Goal: Task Accomplishment & Management: Use online tool/utility

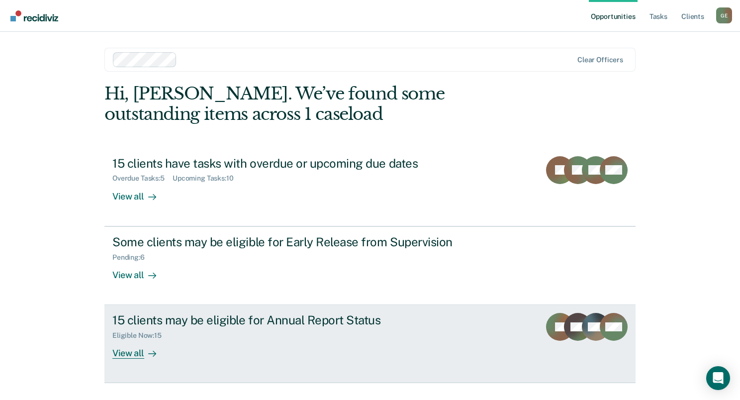
click at [130, 351] on div "View all" at bounding box center [140, 349] width 56 height 19
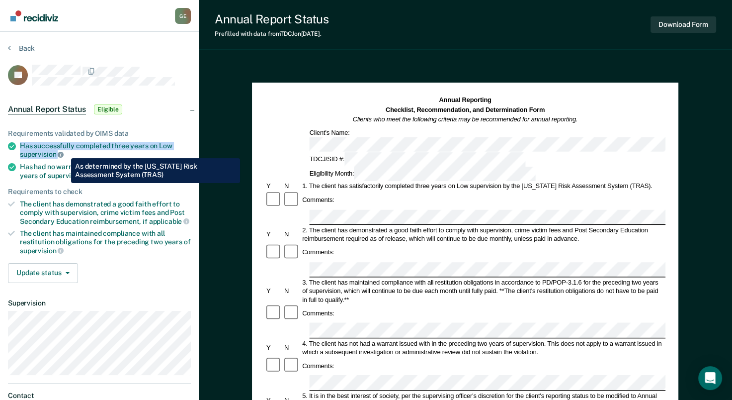
drag, startPoint x: 21, startPoint y: 143, endPoint x: 64, endPoint y: 151, distance: 42.9
click at [64, 151] on div "Has successfully completed three years on Low supervision" at bounding box center [105, 150] width 171 height 17
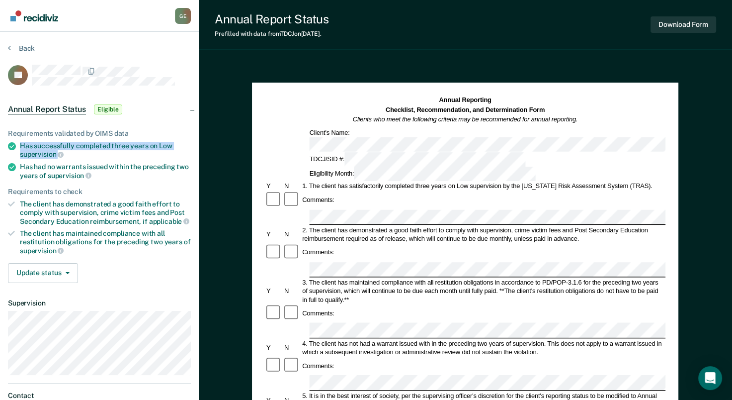
drag, startPoint x: 64, startPoint y: 151, endPoint x: 46, endPoint y: 147, distance: 17.9
copy div "Has successfully completed three years on Low supervision"
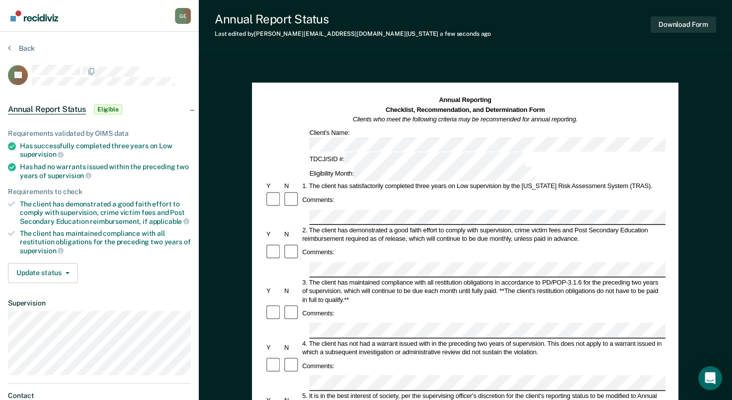
click at [330, 357] on div "Comments:" at bounding box center [465, 366] width 401 height 18
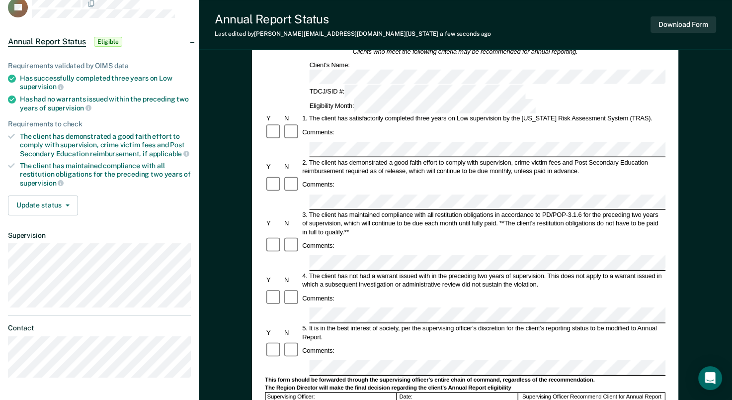
scroll to position [99, 0]
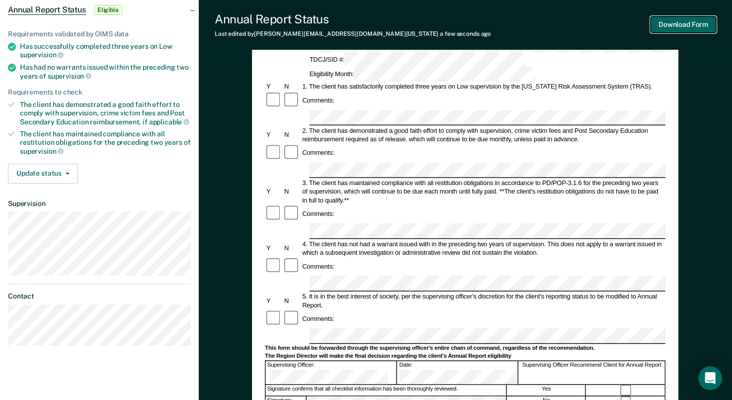
click at [674, 22] on button "Download Form" at bounding box center [684, 24] width 66 height 16
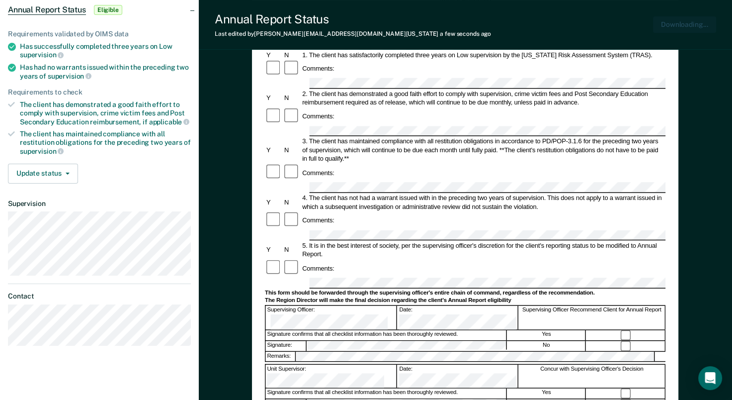
scroll to position [0, 0]
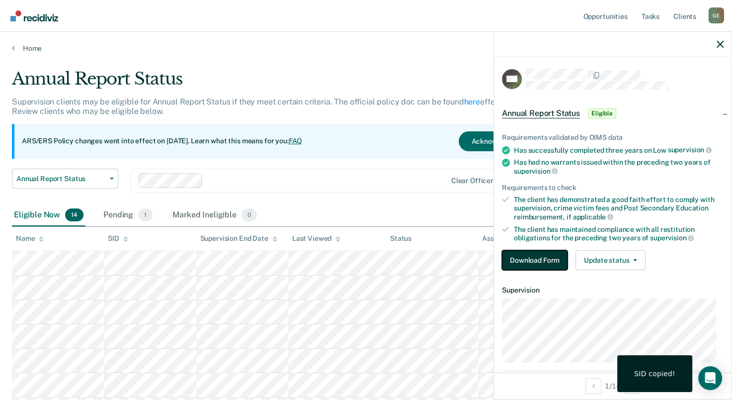
click at [536, 258] on button "Download Form" at bounding box center [535, 260] width 66 height 20
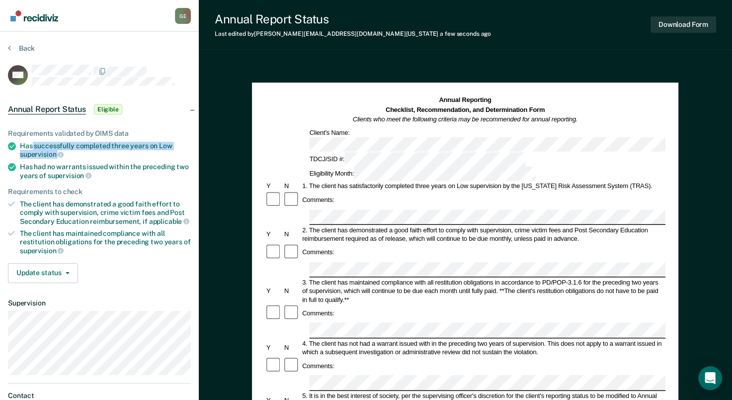
drag, startPoint x: 32, startPoint y: 142, endPoint x: 69, endPoint y: 151, distance: 37.8
click at [69, 151] on div "Has successfully completed three years on Low supervision" at bounding box center [105, 150] width 171 height 17
drag, startPoint x: 69, startPoint y: 151, endPoint x: 46, endPoint y: 150, distance: 22.4
copy div "successfully completed three years on Low supervision"
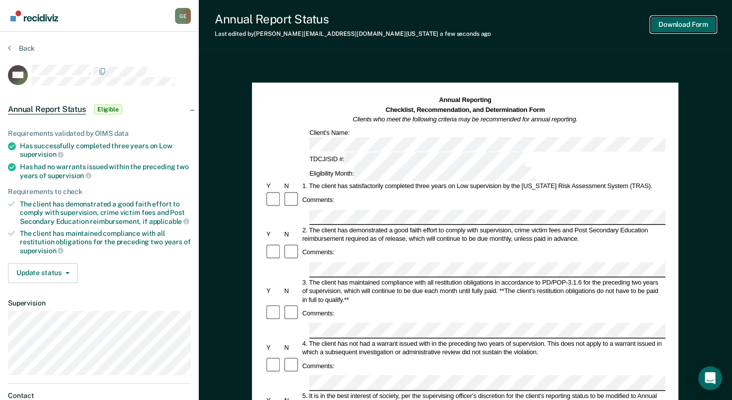
click at [672, 27] on button "Download Form" at bounding box center [684, 24] width 66 height 16
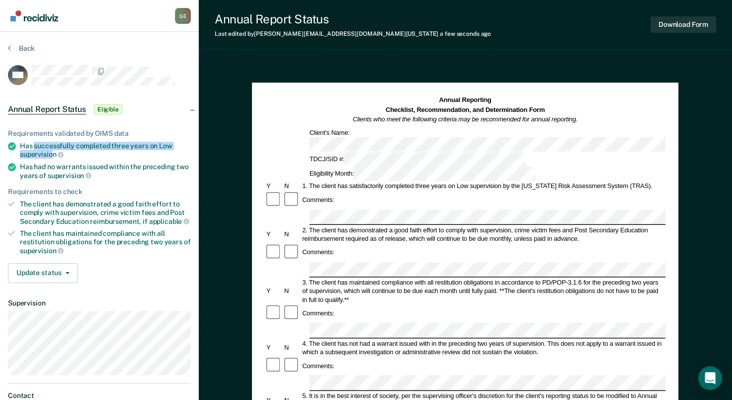
drag, startPoint x: 33, startPoint y: 143, endPoint x: 52, endPoint y: 151, distance: 20.5
click at [52, 151] on div "Has successfully completed three years on Low supervision" at bounding box center [105, 150] width 171 height 17
copy div "successfully completed three years on Low supervisio"
click at [695, 24] on button "Download Form" at bounding box center [684, 24] width 66 height 16
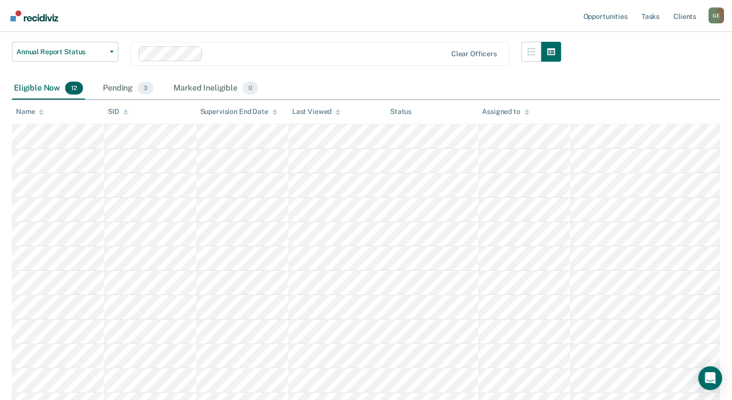
scroll to position [149, 0]
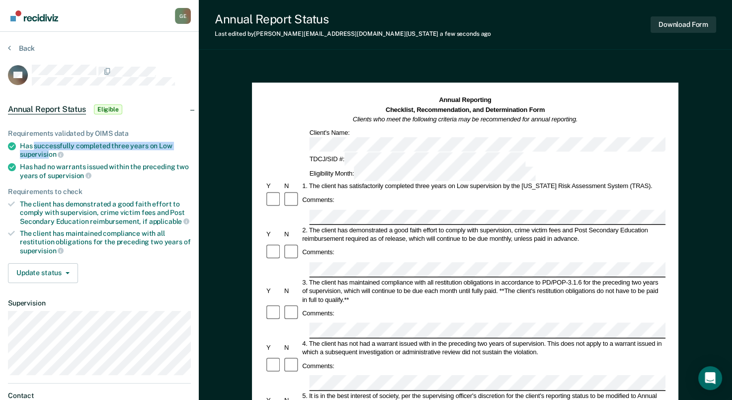
drag, startPoint x: 33, startPoint y: 141, endPoint x: 49, endPoint y: 150, distance: 17.6
click at [49, 150] on div "Has successfully completed three years on Low supervision" at bounding box center [105, 150] width 171 height 17
click at [49, 150] on span "supervision" at bounding box center [42, 154] width 44 height 8
click at [109, 154] on div "Has successfully completed three years on Low supervision" at bounding box center [105, 150] width 171 height 17
drag, startPoint x: 34, startPoint y: 142, endPoint x: 55, endPoint y: 151, distance: 22.9
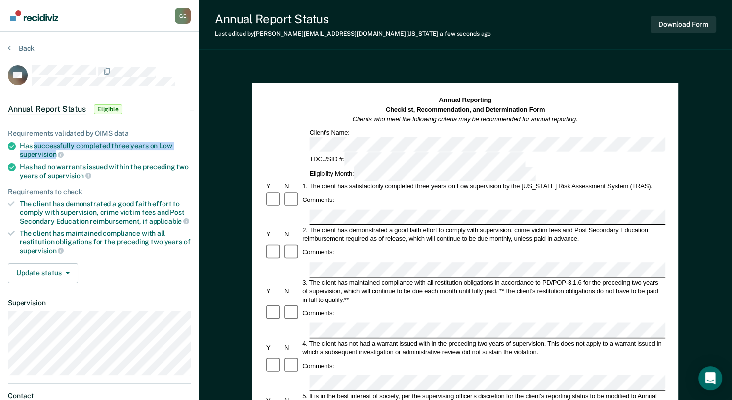
click at [55, 151] on div "Has successfully completed three years on Low supervision" at bounding box center [105, 150] width 171 height 17
drag, startPoint x: 55, startPoint y: 151, endPoint x: 50, endPoint y: 145, distance: 8.1
copy div "successfully completed three years on Low supervision"
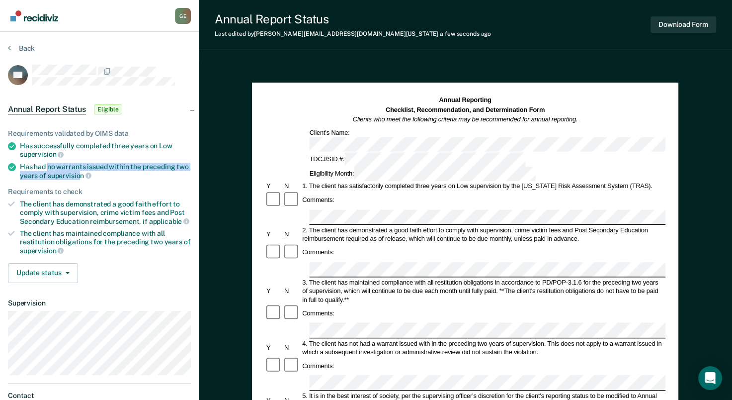
drag, startPoint x: 48, startPoint y: 165, endPoint x: 81, endPoint y: 172, distance: 34.0
click at [81, 172] on div "Has had no warrants issued within the preceding two years of supervision" at bounding box center [105, 171] width 171 height 17
drag, startPoint x: 81, startPoint y: 172, endPoint x: 72, endPoint y: 158, distance: 16.8
copy div "no warrants issued within the preceding two years of supervisio"
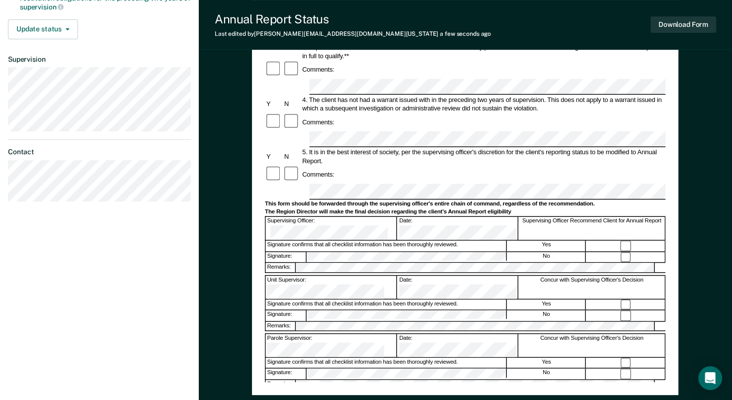
scroll to position [249, 0]
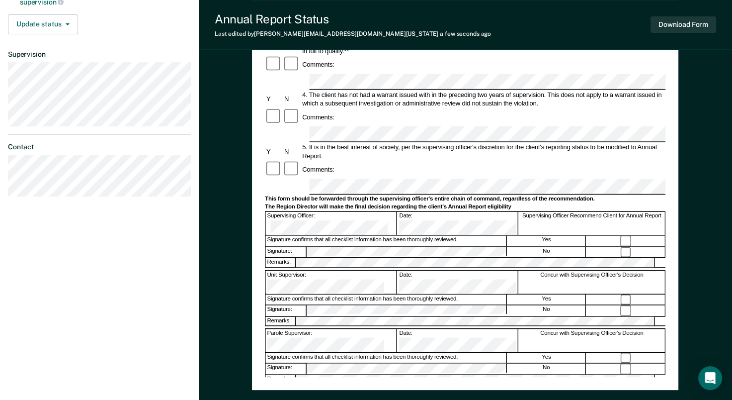
click at [684, 34] on div "Download Form" at bounding box center [684, 24] width 66 height 25
click at [683, 27] on button "Download Form" at bounding box center [684, 24] width 66 height 16
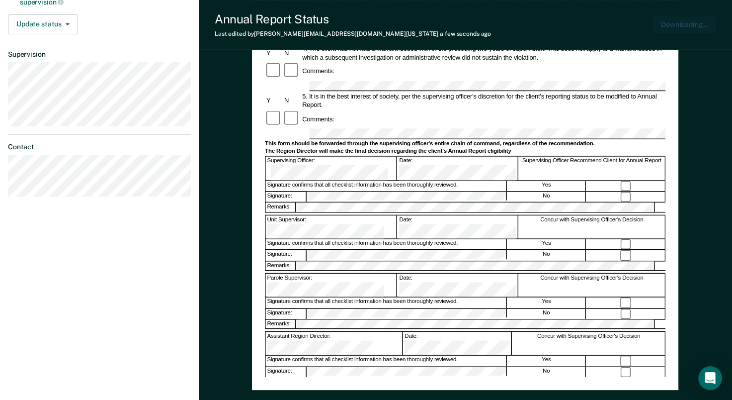
scroll to position [0, 0]
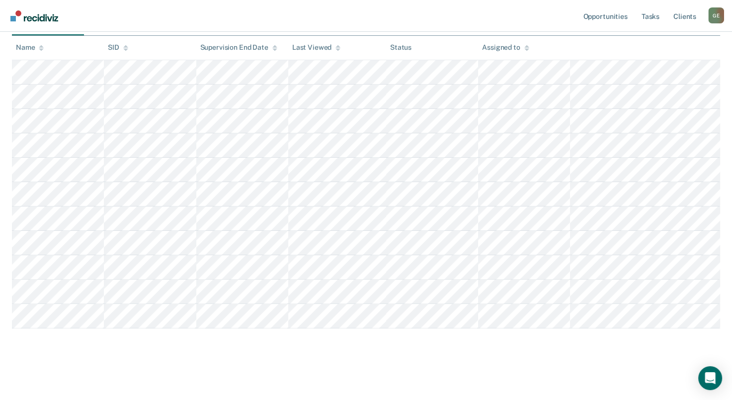
scroll to position [149, 0]
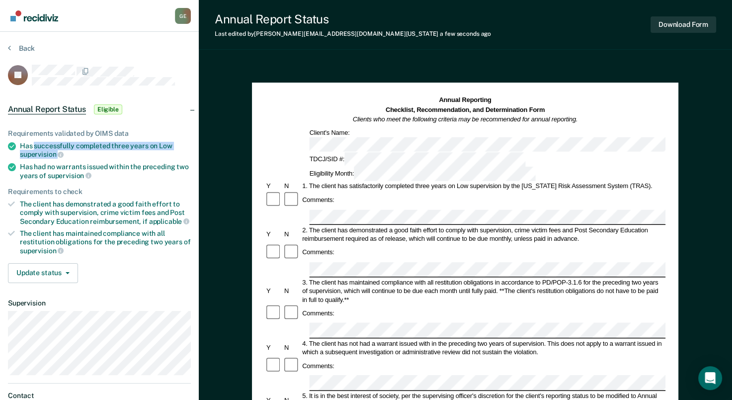
drag, startPoint x: 34, startPoint y: 142, endPoint x: 67, endPoint y: 149, distance: 33.7
click at [67, 149] on div "Has successfully completed three years on Low supervision" at bounding box center [105, 150] width 171 height 17
drag, startPoint x: 67, startPoint y: 149, endPoint x: 44, endPoint y: 148, distance: 22.9
copy div "successfully completed three years on Low supervision"
drag, startPoint x: 424, startPoint y: 183, endPoint x: 386, endPoint y: 167, distance: 40.7
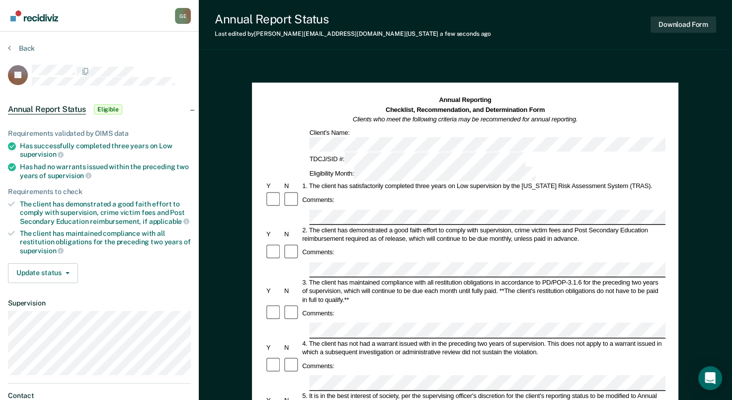
click at [386, 191] on div "Comments:" at bounding box center [465, 200] width 401 height 18
drag, startPoint x: 32, startPoint y: 161, endPoint x: 84, endPoint y: 172, distance: 52.4
click at [84, 172] on div "Has had no warrants issued within the preceding two years of supervision" at bounding box center [105, 171] width 171 height 17
drag, startPoint x: 84, startPoint y: 172, endPoint x: 62, endPoint y: 165, distance: 22.5
copy div "had no warrants issued within the preceding two years of supervision"
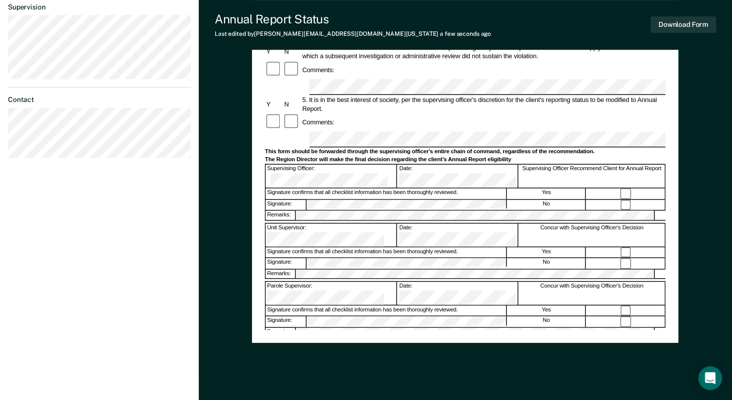
scroll to position [298, 0]
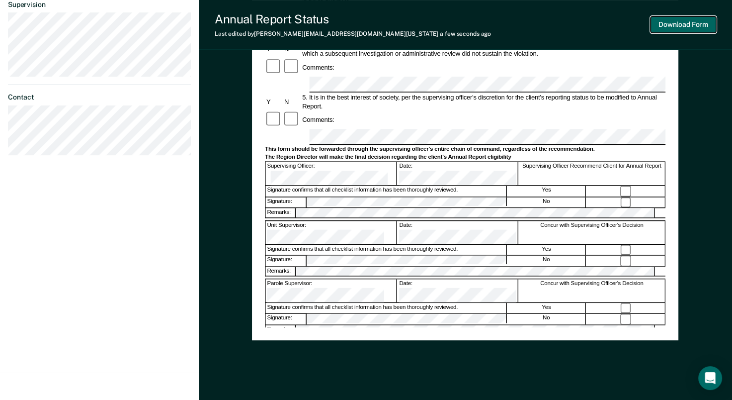
click at [681, 26] on button "Download Form" at bounding box center [684, 24] width 66 height 16
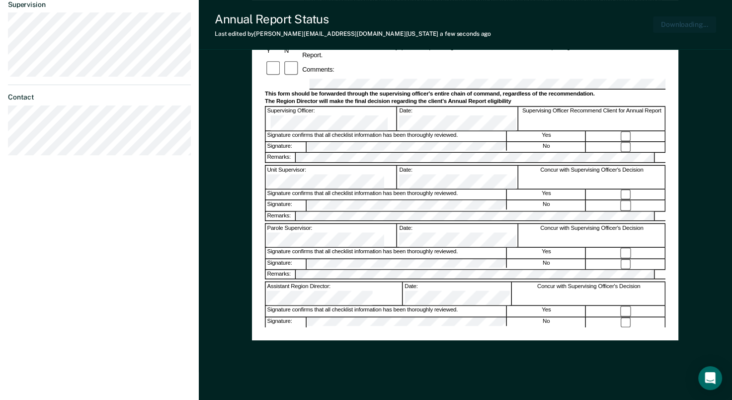
scroll to position [316, 0]
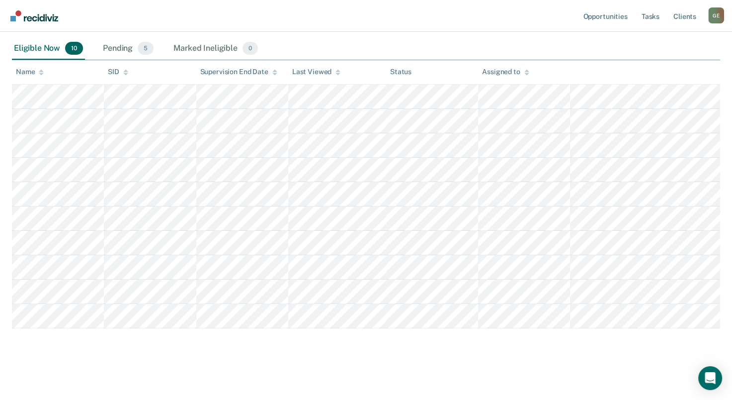
scroll to position [149, 0]
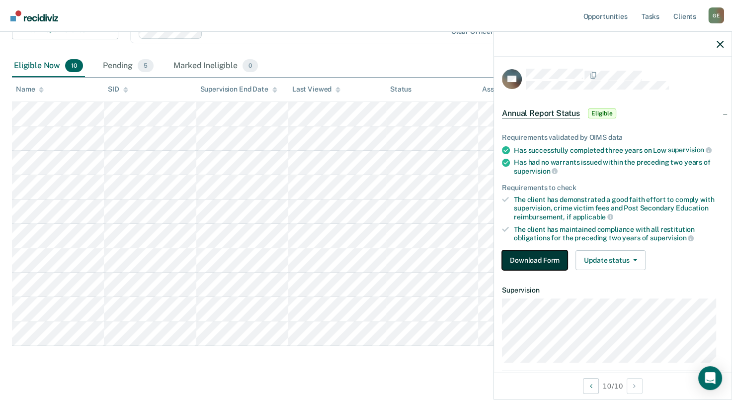
click at [533, 253] on button "Download Form" at bounding box center [535, 260] width 66 height 20
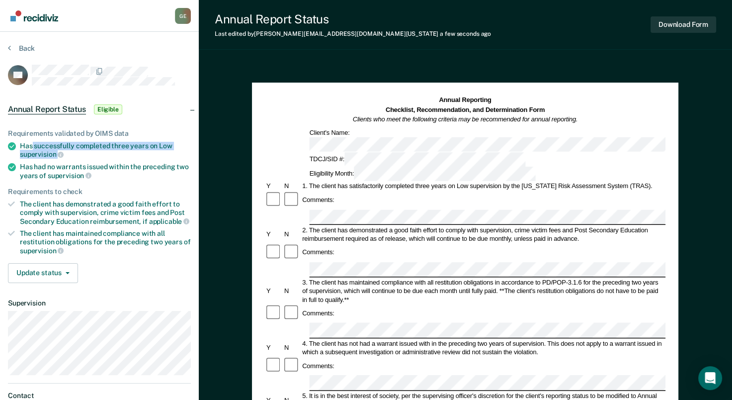
drag, startPoint x: 32, startPoint y: 144, endPoint x: 65, endPoint y: 149, distance: 33.7
click at [65, 149] on div "Has successfully completed three years on Low supervision" at bounding box center [105, 150] width 171 height 17
drag, startPoint x: 65, startPoint y: 149, endPoint x: 50, endPoint y: 148, distance: 15.5
copy div "successfully completed three years on Low supervision"
click at [19, 163] on li "Has had no warrants issued within the preceding two years of supervision" at bounding box center [99, 171] width 183 height 17
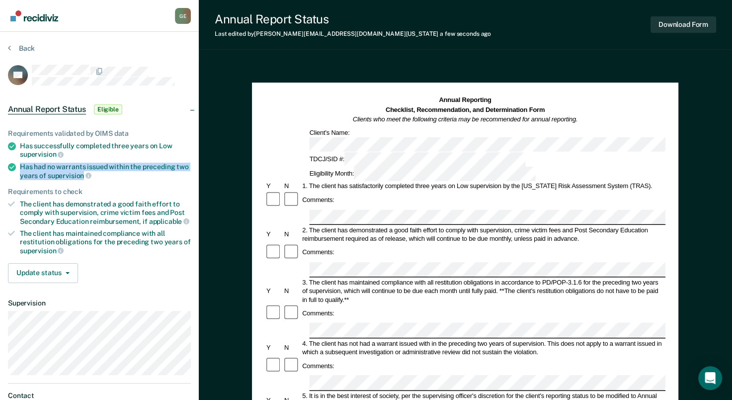
drag, startPoint x: 20, startPoint y: 163, endPoint x: 63, endPoint y: 171, distance: 43.5
click at [63, 171] on div "Has had no warrants issued within the preceding two years of supervision" at bounding box center [105, 171] width 171 height 17
copy div "Has had no warrants issued within the preceding two years of supervision"
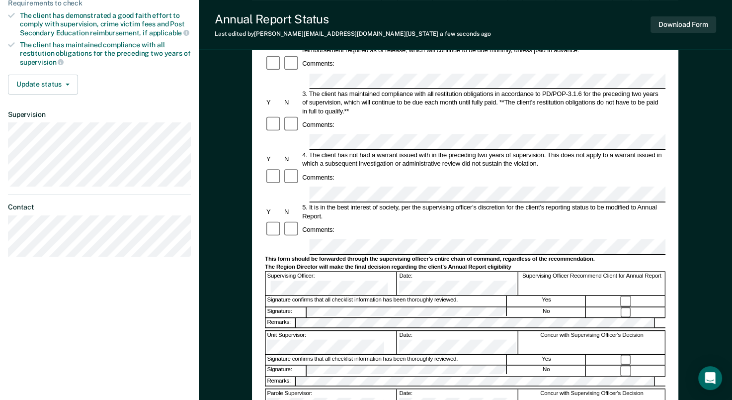
scroll to position [249, 0]
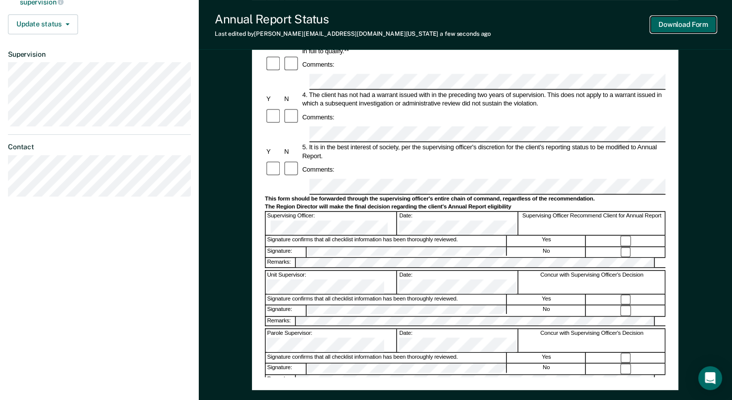
click at [681, 24] on button "Download Form" at bounding box center [684, 24] width 66 height 16
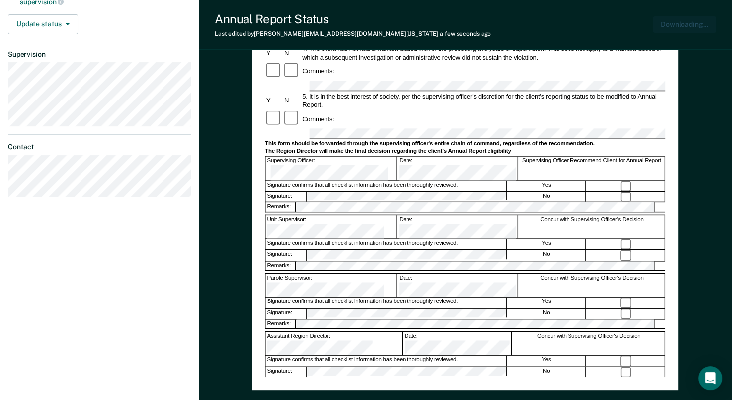
scroll to position [0, 0]
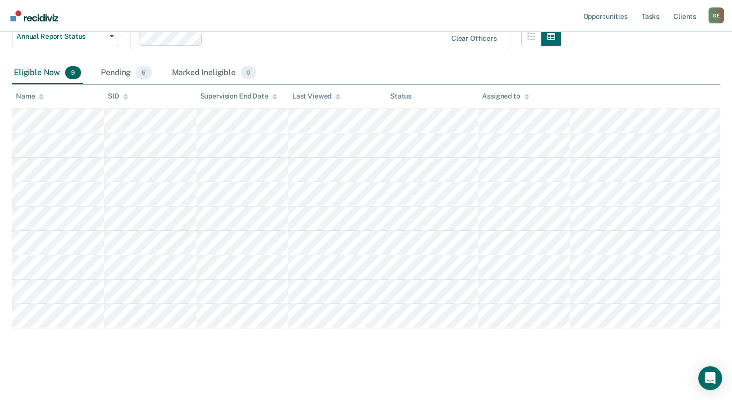
scroll to position [141, 0]
click at [114, 70] on div "Pending 6" at bounding box center [126, 74] width 55 height 22
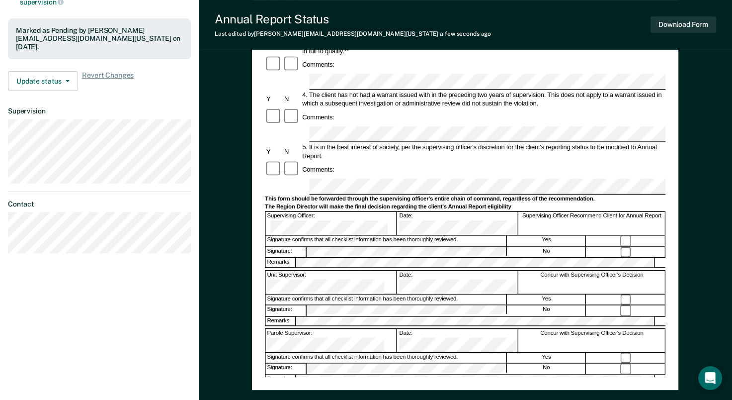
scroll to position [298, 0]
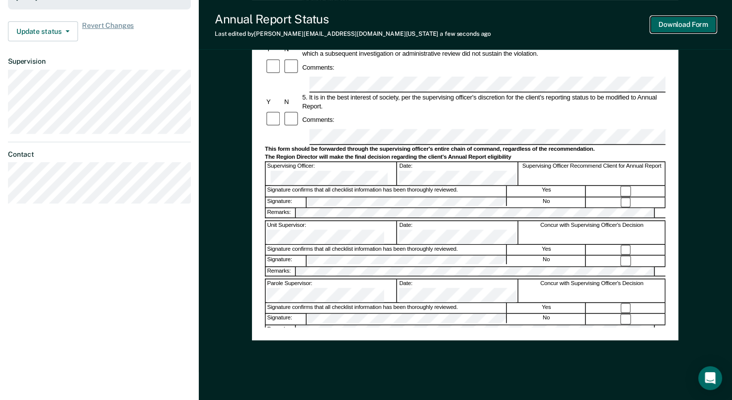
click at [676, 28] on button "Download Form" at bounding box center [684, 24] width 66 height 16
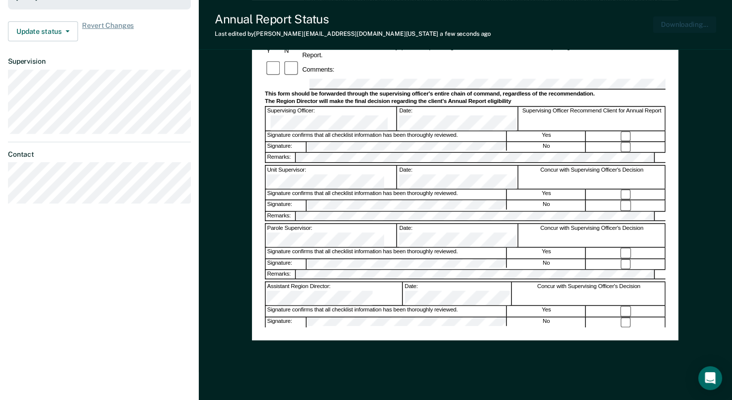
scroll to position [0, 0]
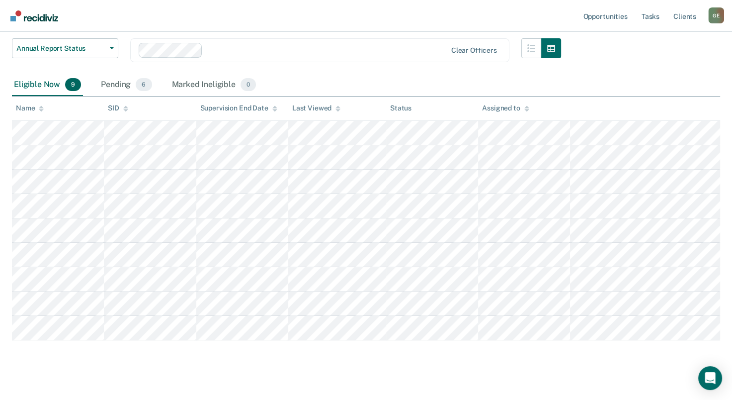
scroll to position [141, 0]
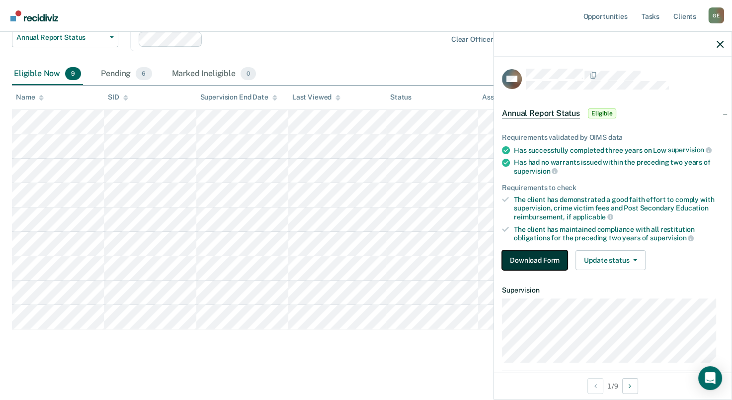
click at [532, 256] on button "Download Form" at bounding box center [535, 260] width 66 height 20
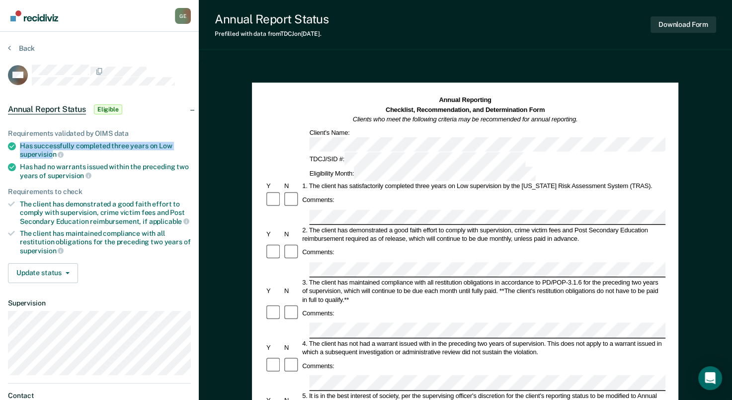
drag, startPoint x: 20, startPoint y: 142, endPoint x: 52, endPoint y: 151, distance: 33.2
click at [52, 151] on div "Has successfully completed three years on Low supervision" at bounding box center [105, 150] width 171 height 17
drag, startPoint x: 52, startPoint y: 151, endPoint x: 45, endPoint y: 150, distance: 6.5
copy div "Has successfully completed three years on Low supervisio"
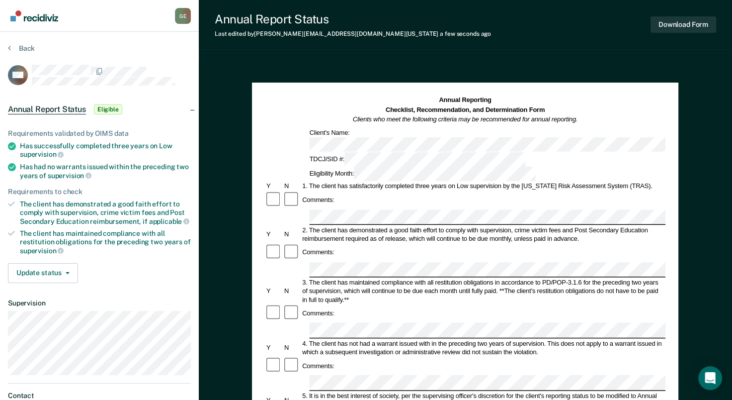
click at [356, 244] on div "Comments:" at bounding box center [465, 253] width 401 height 18
drag, startPoint x: 35, startPoint y: 164, endPoint x: 82, endPoint y: 174, distance: 48.3
click at [82, 174] on div "Has had no warrants issued within the preceding two years of supervision" at bounding box center [105, 171] width 171 height 17
drag, startPoint x: 82, startPoint y: 174, endPoint x: 72, endPoint y: 171, distance: 10.9
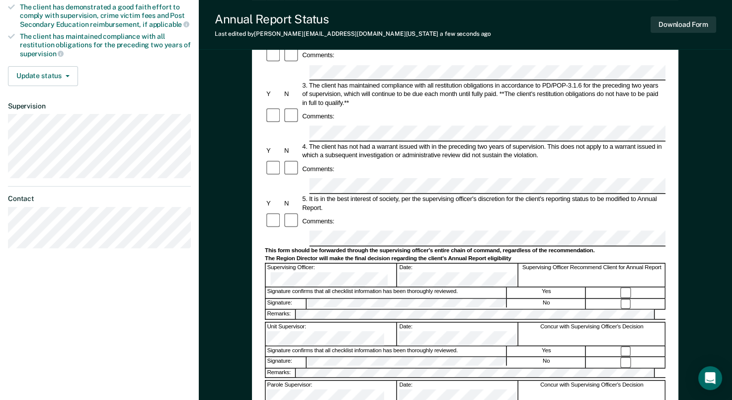
scroll to position [199, 0]
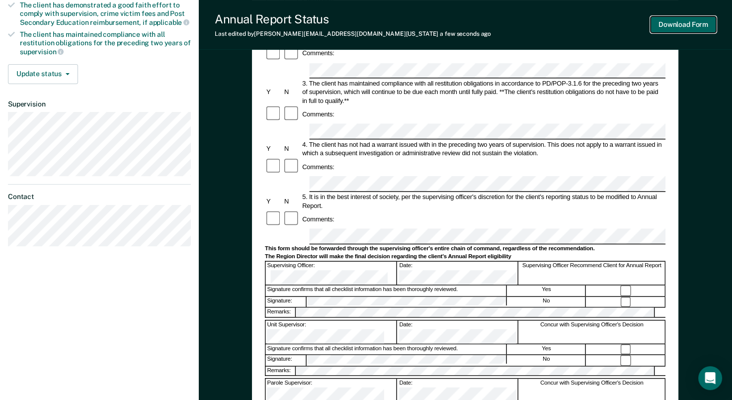
click at [670, 25] on button "Download Form" at bounding box center [684, 24] width 66 height 16
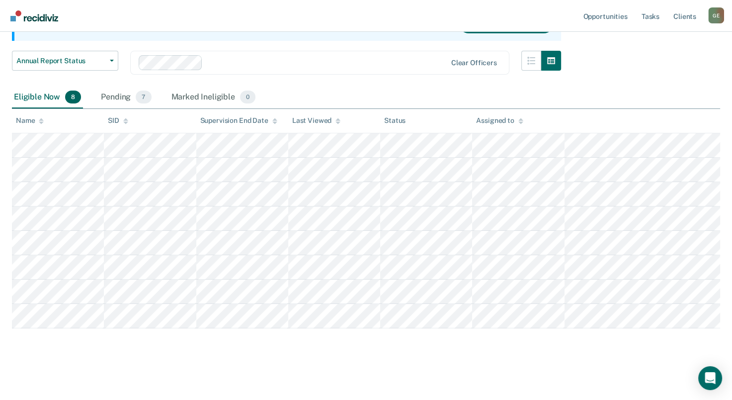
scroll to position [117, 0]
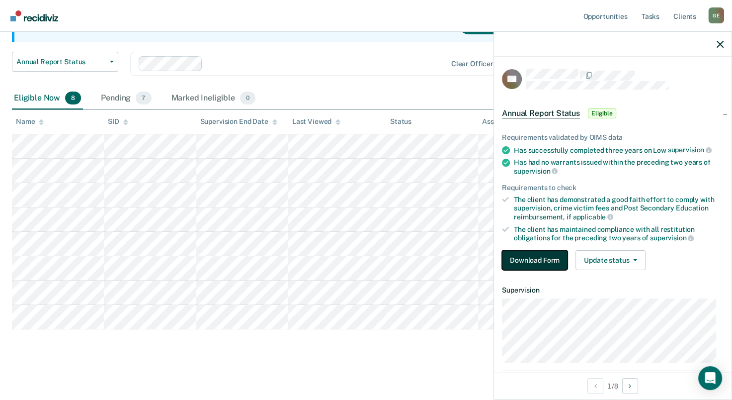
click at [536, 259] on button "Download Form" at bounding box center [535, 260] width 66 height 20
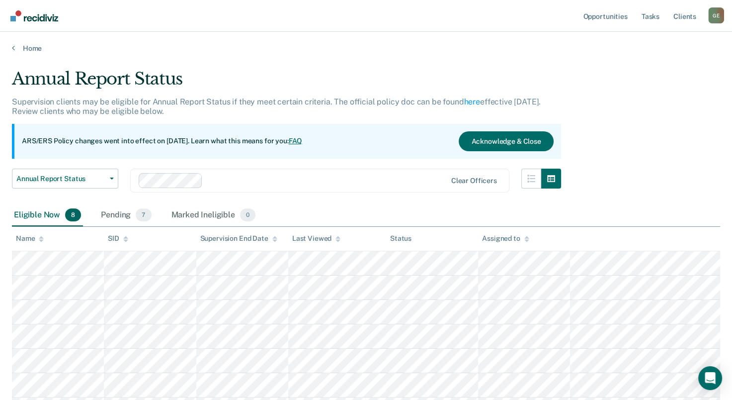
scroll to position [117, 0]
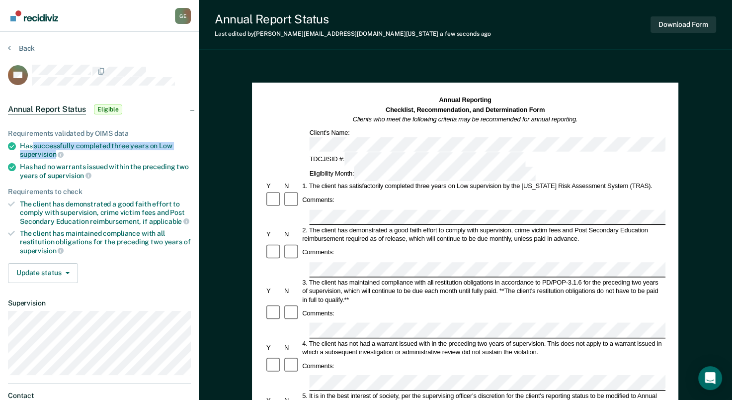
drag, startPoint x: 32, startPoint y: 141, endPoint x: 56, endPoint y: 153, distance: 27.1
click at [56, 153] on div "Has successfully completed three years on Low supervision" at bounding box center [105, 150] width 171 height 17
drag, startPoint x: 56, startPoint y: 153, endPoint x: 47, endPoint y: 150, distance: 10.1
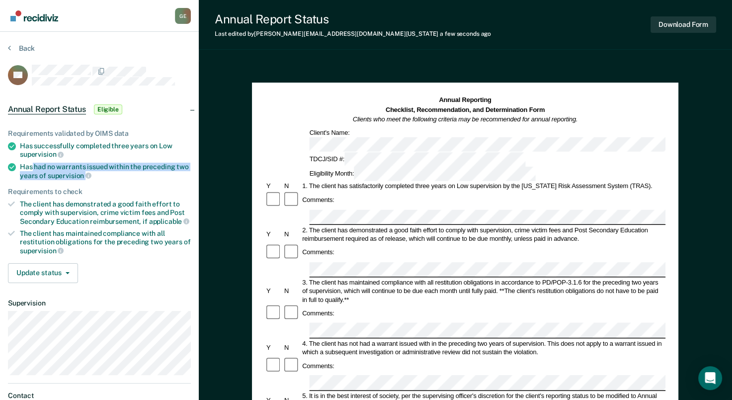
drag, startPoint x: 33, startPoint y: 161, endPoint x: 115, endPoint y: 173, distance: 83.4
click at [115, 173] on div "Has had no warrants issued within the preceding two years of supervision" at bounding box center [105, 171] width 171 height 17
drag, startPoint x: 115, startPoint y: 173, endPoint x: 51, endPoint y: 169, distance: 64.8
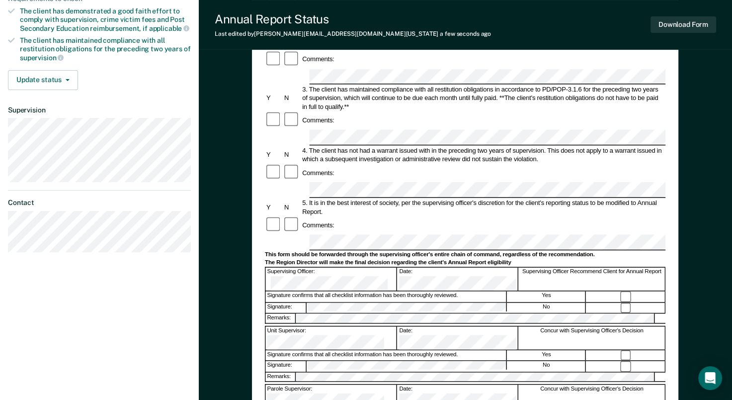
scroll to position [199, 0]
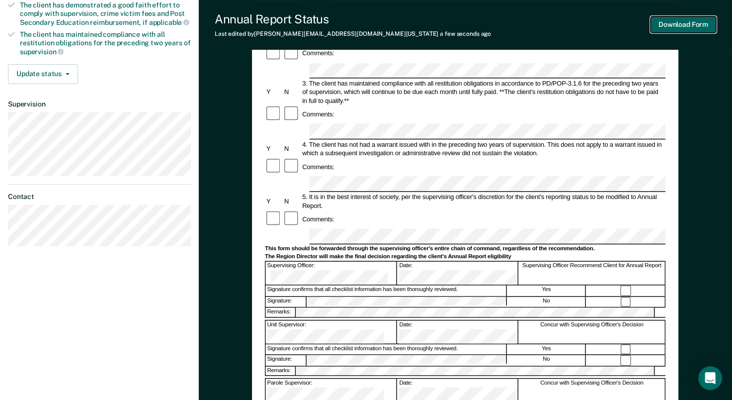
click at [663, 23] on button "Download Form" at bounding box center [684, 24] width 66 height 16
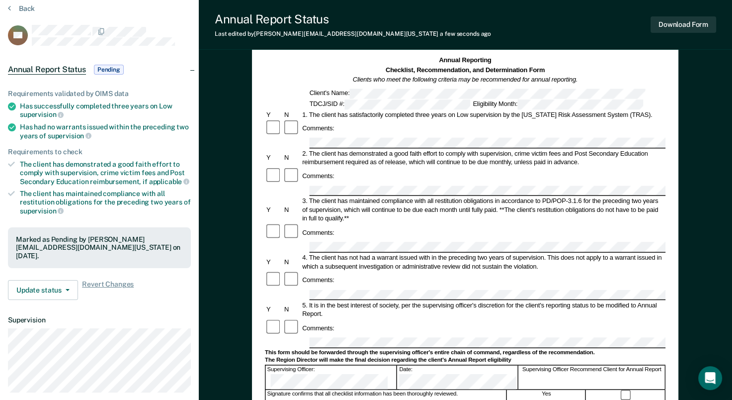
scroll to position [0, 0]
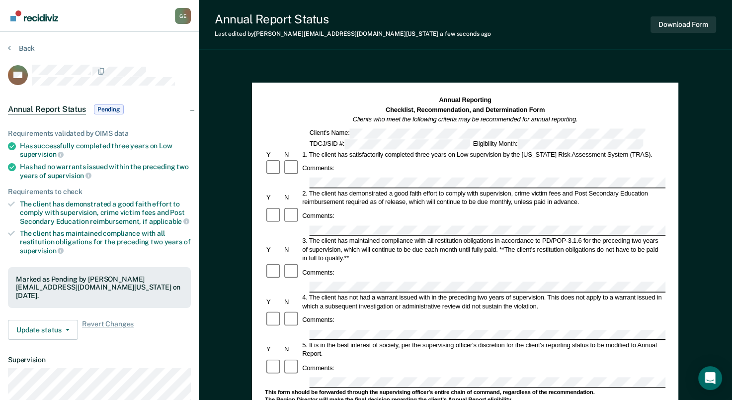
scroll to position [92, 0]
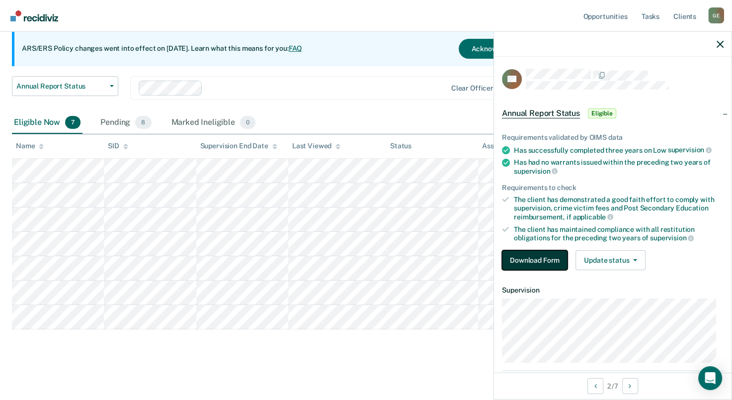
click at [544, 262] on button "Download Form" at bounding box center [535, 260] width 66 height 20
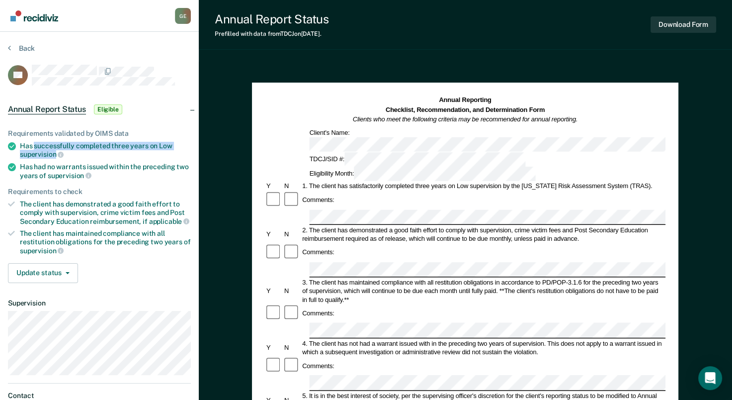
drag, startPoint x: 35, startPoint y: 142, endPoint x: 51, endPoint y: 150, distance: 17.6
click at [51, 150] on div "Has successfully completed three years on Low supervision" at bounding box center [105, 150] width 171 height 17
drag, startPoint x: 51, startPoint y: 150, endPoint x: 40, endPoint y: 148, distance: 10.6
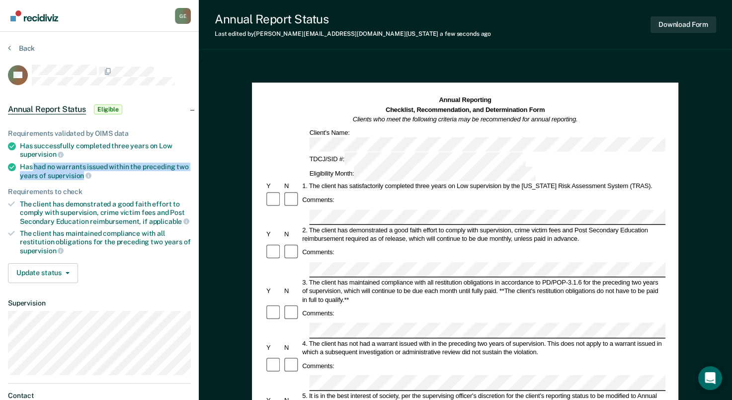
drag, startPoint x: 32, startPoint y: 164, endPoint x: 83, endPoint y: 174, distance: 52.2
click at [83, 174] on div "Has had no warrants issued within the preceding two years of supervision" at bounding box center [105, 171] width 171 height 17
drag, startPoint x: 83, startPoint y: 174, endPoint x: 72, endPoint y: 166, distance: 13.8
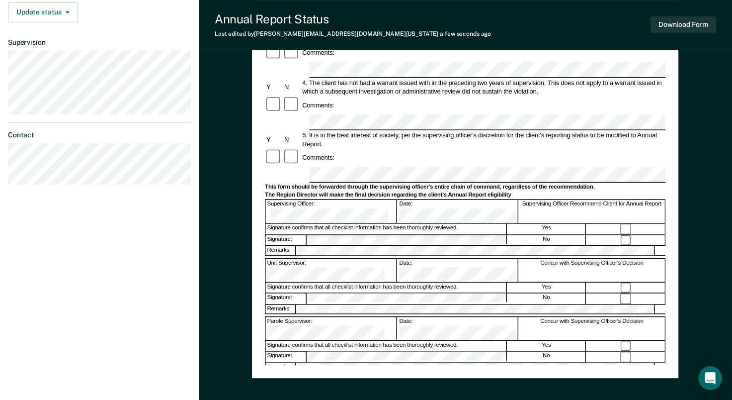
scroll to position [316, 0]
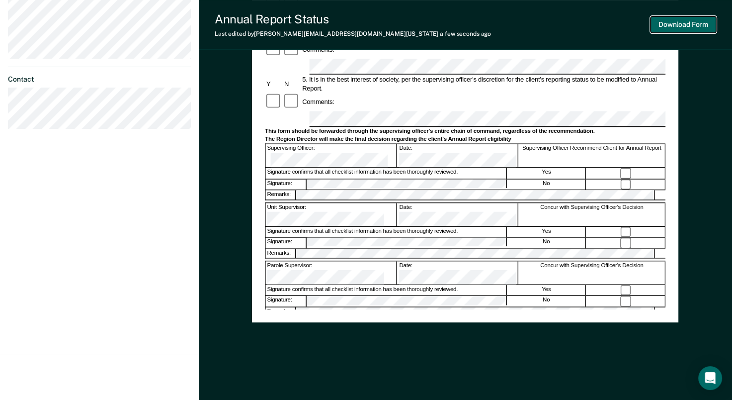
click at [672, 26] on button "Download Form" at bounding box center [684, 24] width 66 height 16
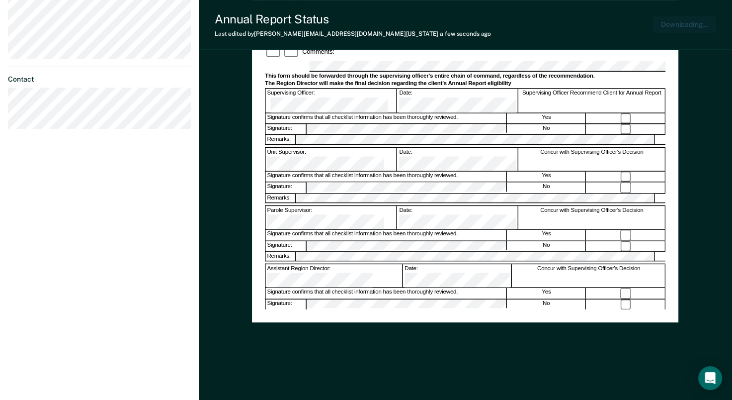
scroll to position [0, 0]
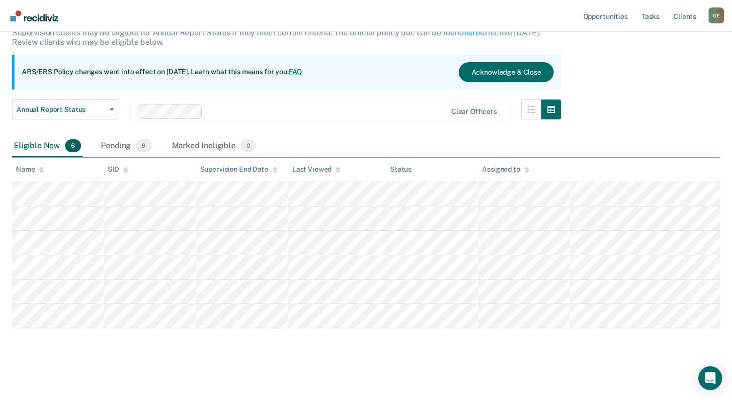
scroll to position [68, 0]
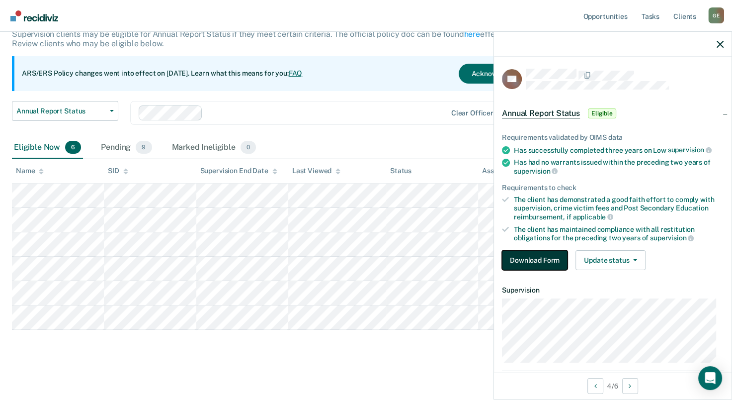
click at [543, 255] on button "Download Form" at bounding box center [535, 260] width 66 height 20
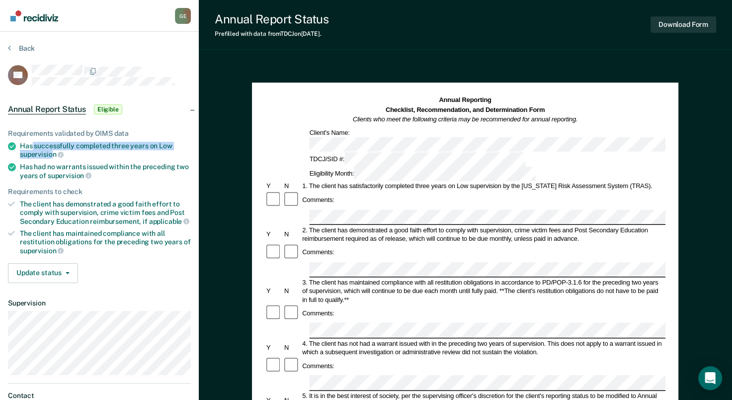
drag, startPoint x: 32, startPoint y: 143, endPoint x: 54, endPoint y: 151, distance: 22.8
click at [54, 151] on div "Has successfully completed three years on Low supervision" at bounding box center [105, 150] width 171 height 17
drag, startPoint x: 54, startPoint y: 151, endPoint x: 44, endPoint y: 148, distance: 10.1
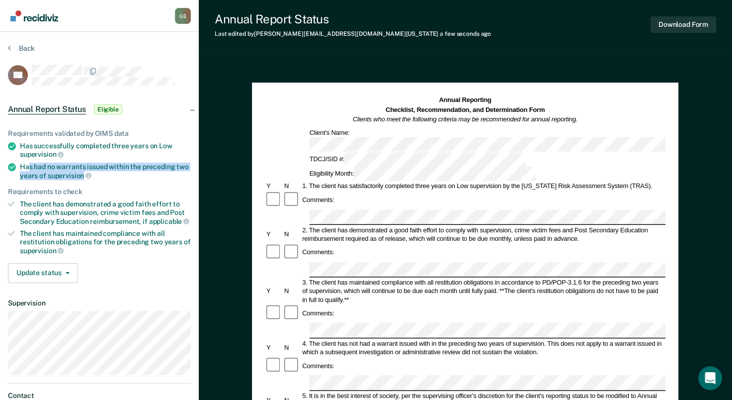
drag, startPoint x: 29, startPoint y: 165, endPoint x: 83, endPoint y: 173, distance: 54.7
click at [83, 173] on div "Has had no warrants issued within the preceding two years of supervision" at bounding box center [105, 171] width 171 height 17
drag, startPoint x: 83, startPoint y: 173, endPoint x: 77, endPoint y: 171, distance: 6.2
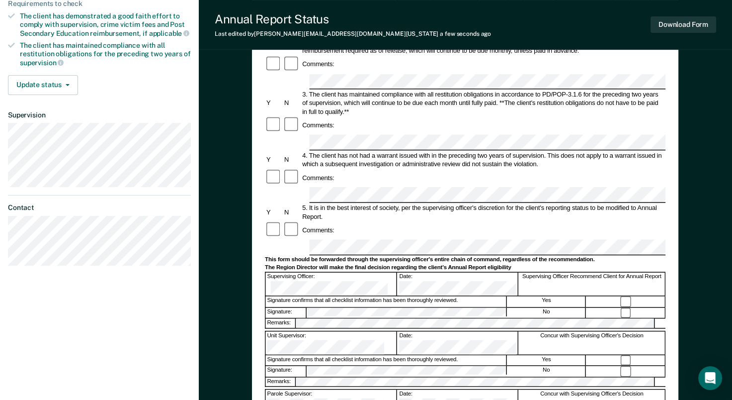
scroll to position [249, 0]
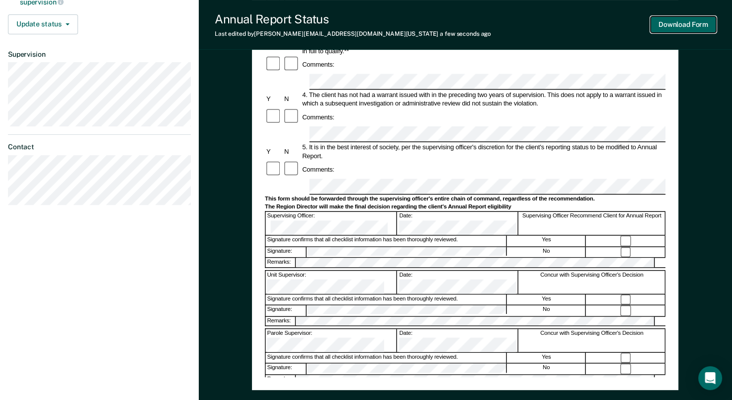
click at [688, 28] on button "Download Form" at bounding box center [684, 24] width 66 height 16
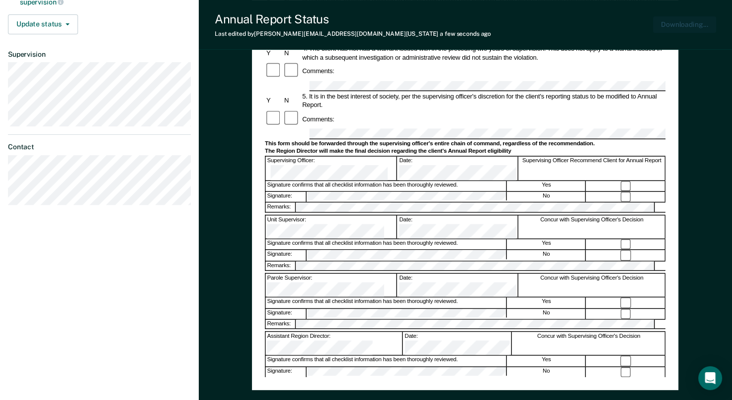
scroll to position [0, 0]
